Goal: Transaction & Acquisition: Purchase product/service

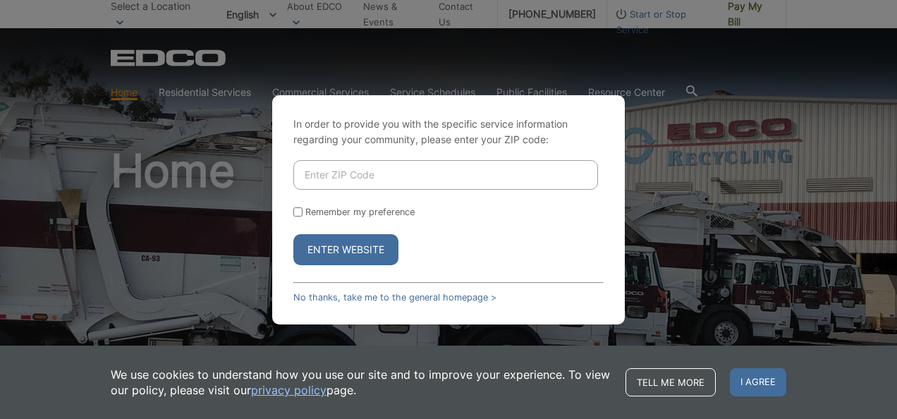
click at [341, 177] on input "Enter ZIP Code" at bounding box center [445, 175] width 305 height 30
type input "92069"
click at [344, 243] on button "Enter Website" at bounding box center [345, 249] width 105 height 31
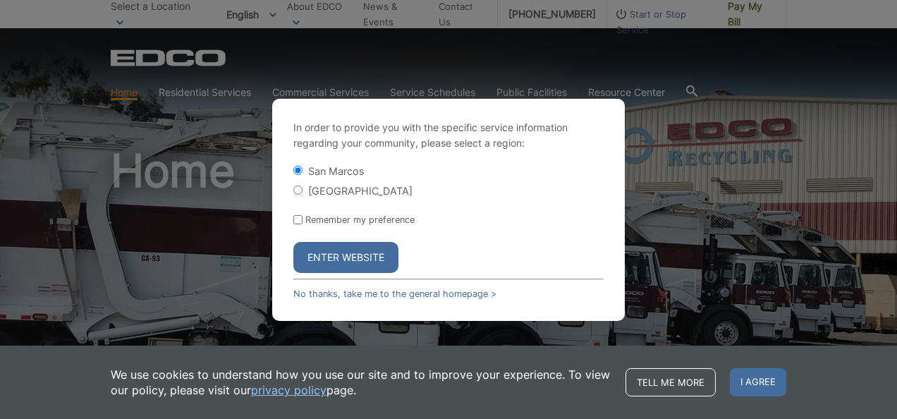
click at [354, 258] on button "Enter Website" at bounding box center [345, 257] width 105 height 31
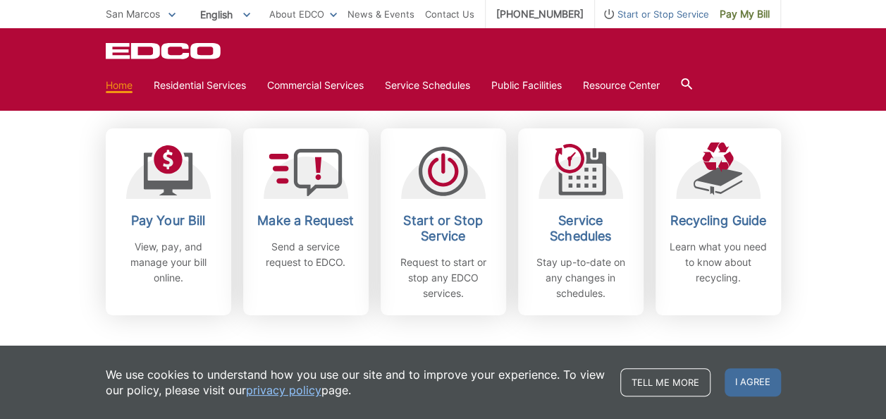
scroll to position [394, 0]
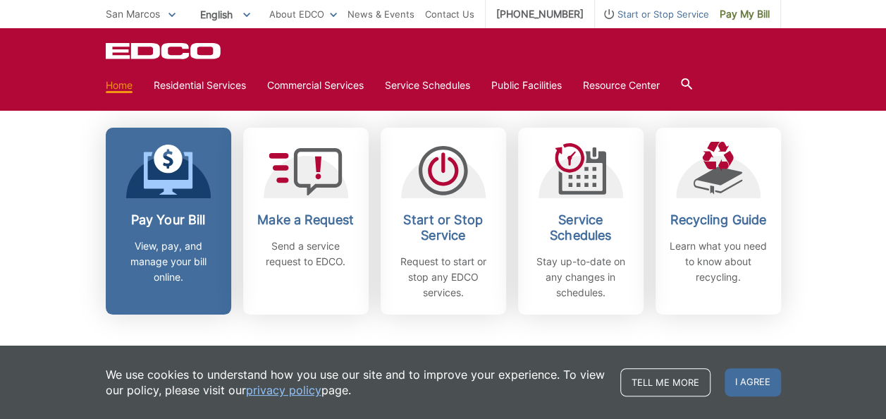
click at [185, 216] on h2 "Pay Your Bill" at bounding box center [168, 220] width 104 height 16
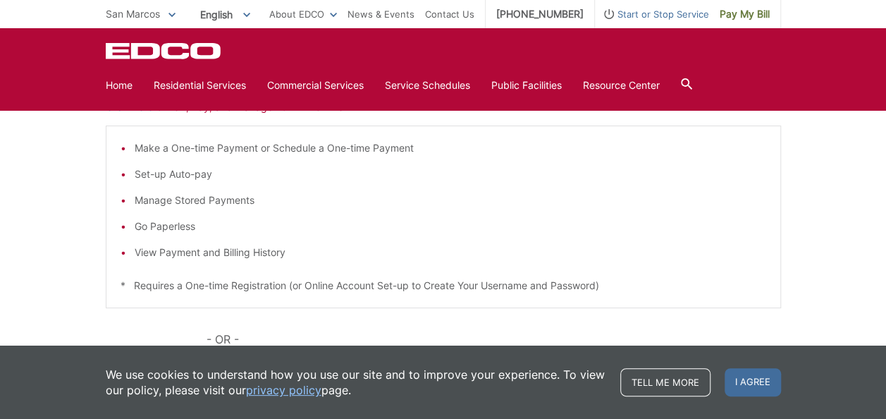
scroll to position [255, 0]
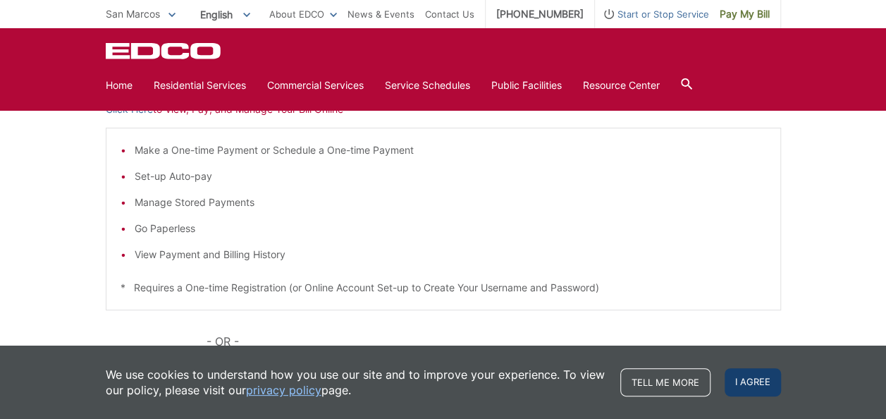
click at [750, 379] on span "I agree" at bounding box center [753, 382] width 56 height 28
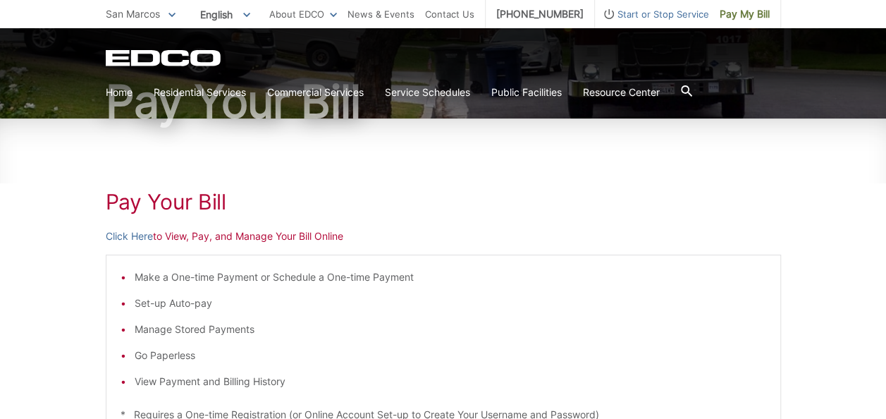
scroll to position [123, 0]
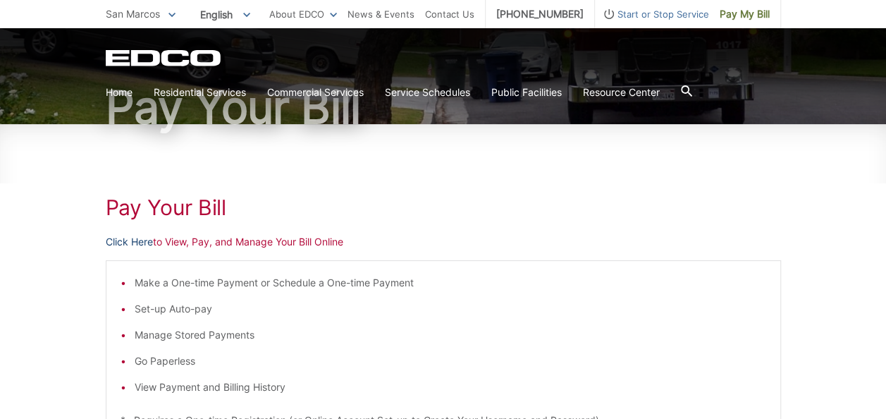
click at [145, 240] on link "Click Here" at bounding box center [129, 242] width 47 height 16
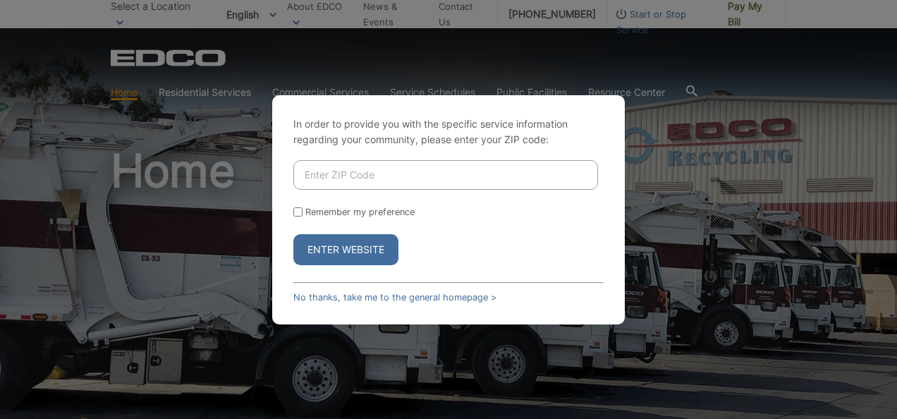
click at [344, 175] on input "Enter ZIP Code" at bounding box center [445, 175] width 305 height 30
type input "92069"
click at [327, 252] on button "Enter Website" at bounding box center [345, 249] width 105 height 31
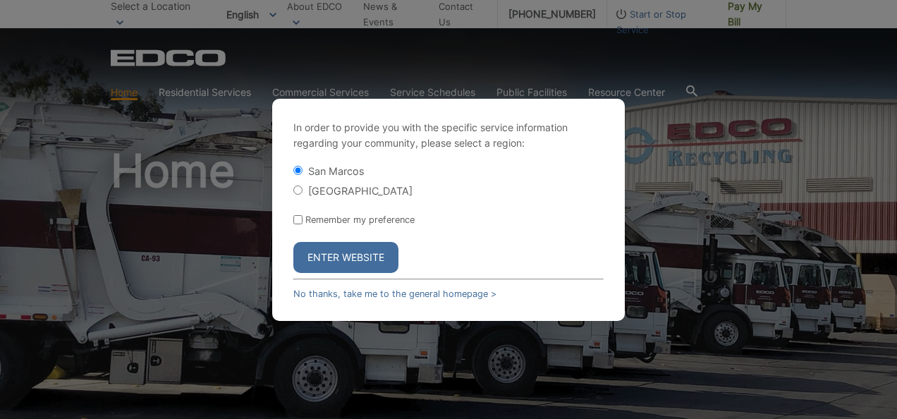
click at [327, 252] on button "Enter Website" at bounding box center [345, 257] width 105 height 31
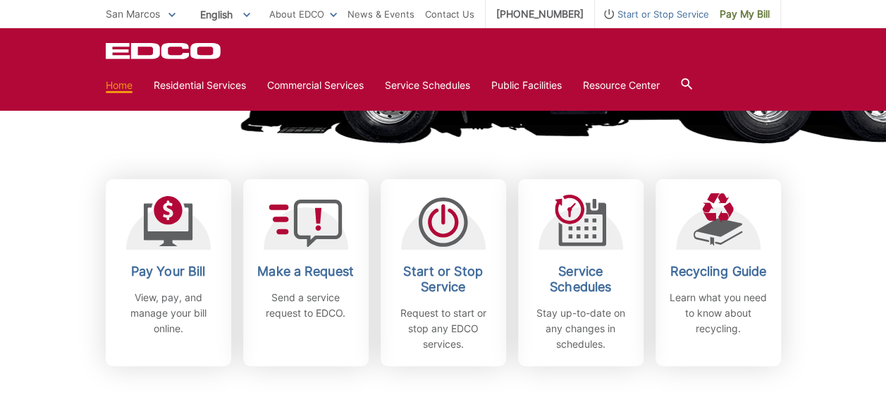
scroll to position [358, 0]
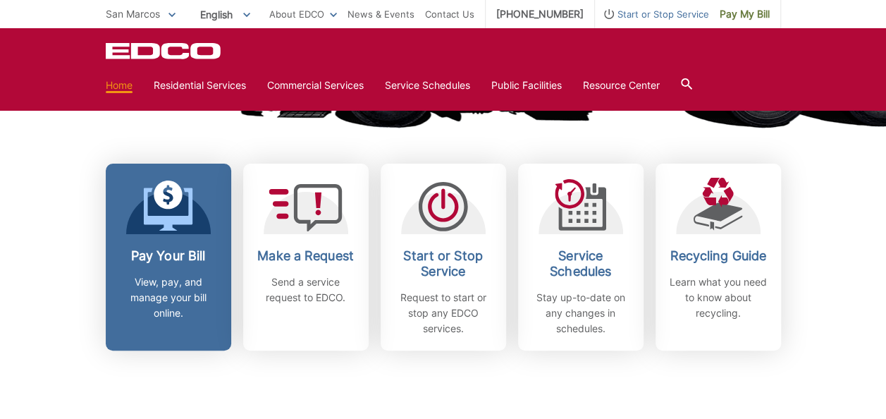
click at [170, 276] on p "View, pay, and manage your bill online." at bounding box center [168, 297] width 104 height 47
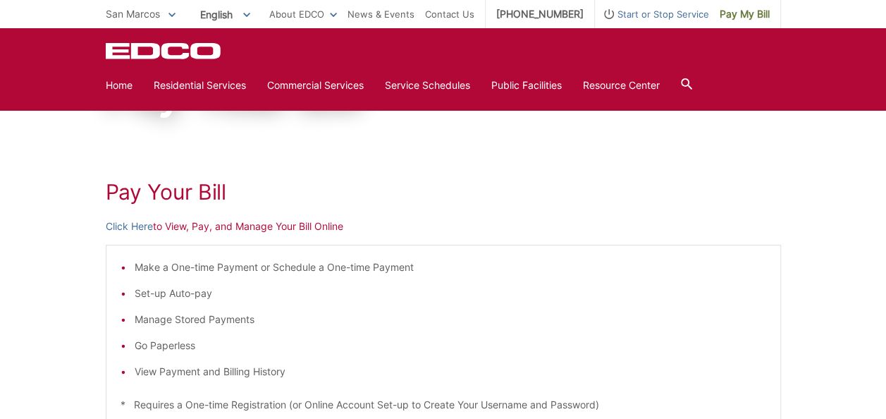
scroll to position [134, 0]
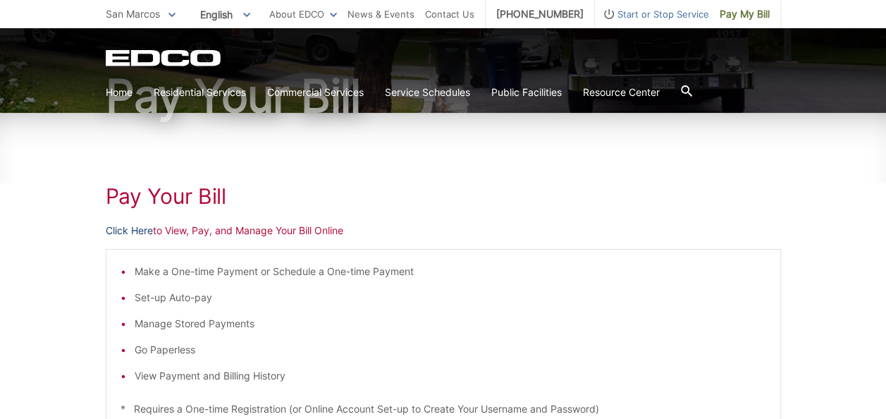
click at [141, 228] on link "Click Here" at bounding box center [129, 231] width 47 height 16
